Goal: Navigation & Orientation: Find specific page/section

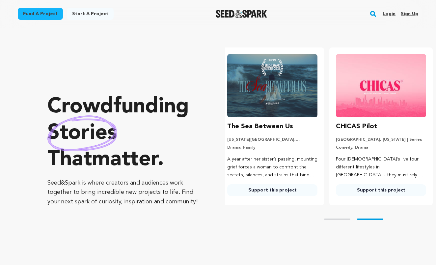
scroll to position [0, 114]
click at [390, 16] on link "Login" at bounding box center [388, 14] width 13 height 11
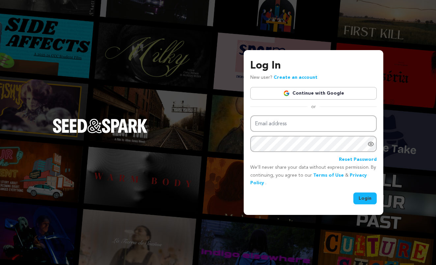
click at [310, 94] on link "Continue with Google" at bounding box center [313, 93] width 126 height 13
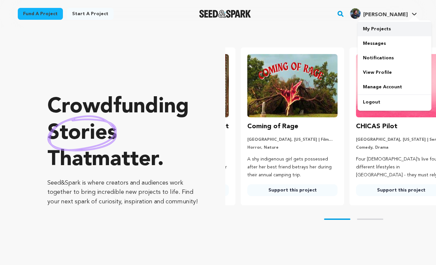
scroll to position [0, 114]
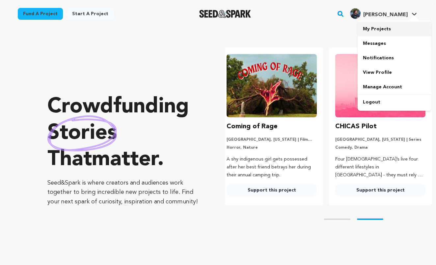
click at [384, 31] on link "My Projects" at bounding box center [394, 29] width 74 height 14
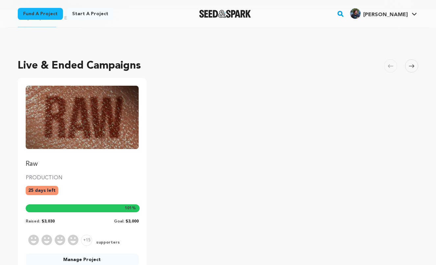
scroll to position [26, 0]
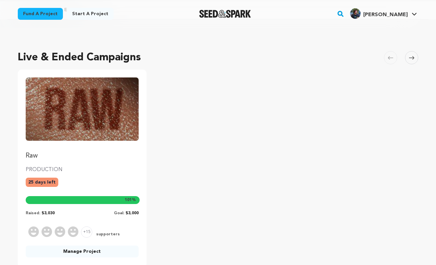
click at [128, 142] on link "Raw" at bounding box center [82, 118] width 113 height 83
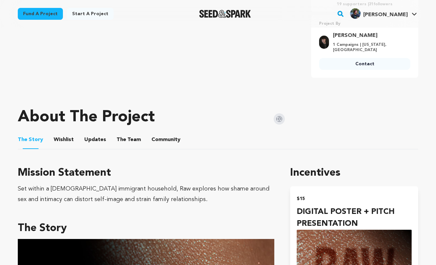
scroll to position [253, 0]
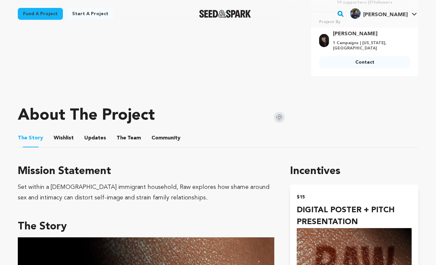
click at [158, 131] on button "Community" at bounding box center [166, 139] width 16 height 16
